Goal: Find specific page/section: Find specific page/section

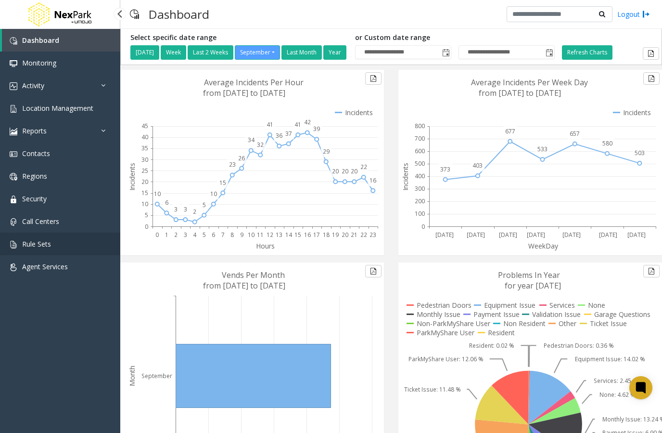
click at [58, 251] on link "Rule Sets" at bounding box center [60, 243] width 120 height 23
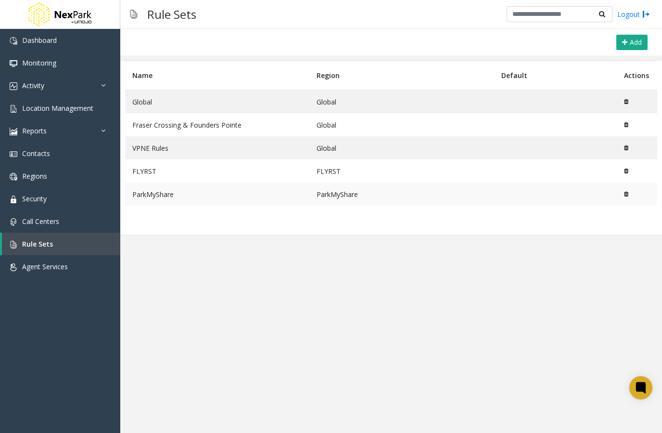
click at [209, 192] on td "ParkMyShare" at bounding box center [217, 193] width 184 height 23
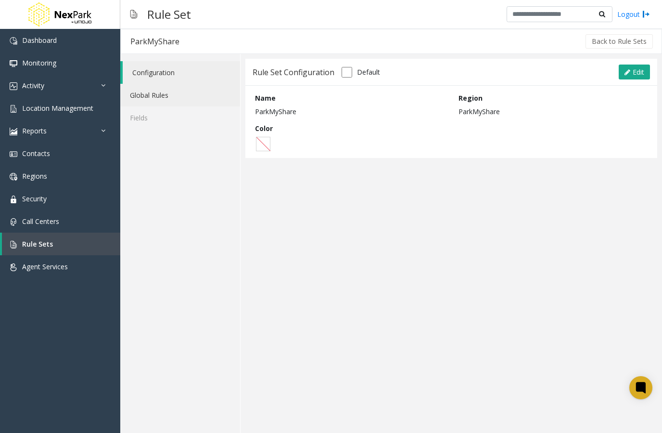
click at [168, 99] on link "Global Rules" at bounding box center [180, 95] width 120 height 23
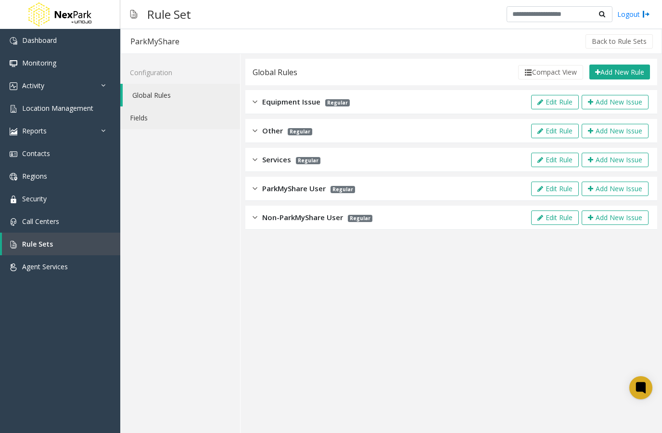
click at [168, 111] on link "Fields" at bounding box center [180, 117] width 120 height 23
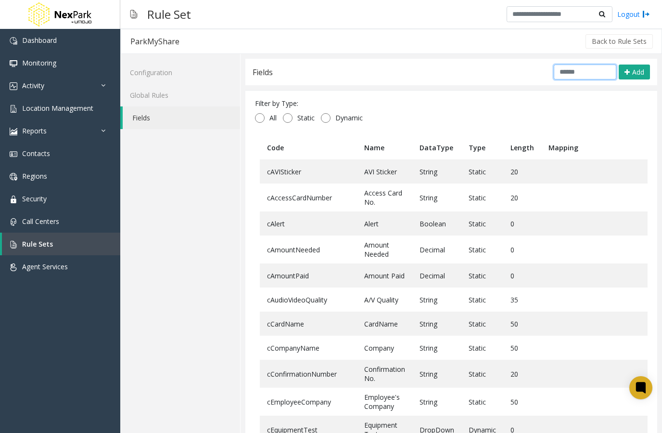
click at [590, 71] on input "text" at bounding box center [585, 71] width 63 height 15
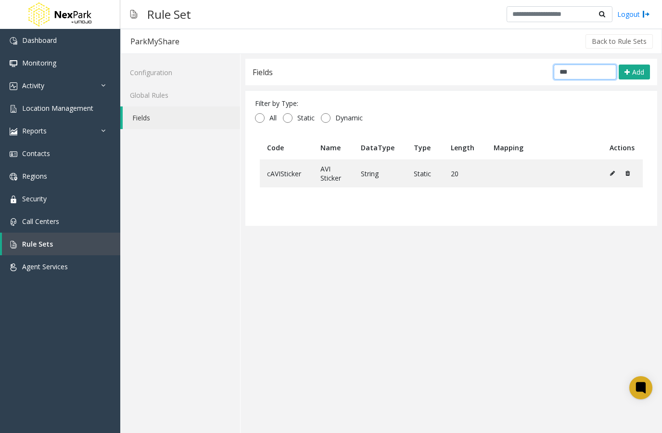
type input "***"
